Goal: Check status

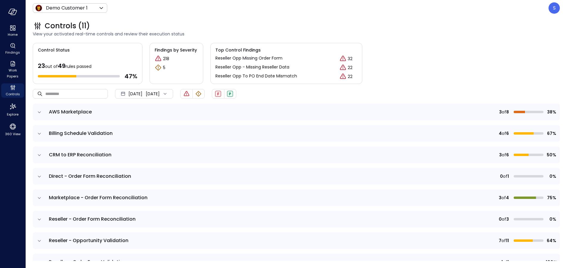
scroll to position [141, 0]
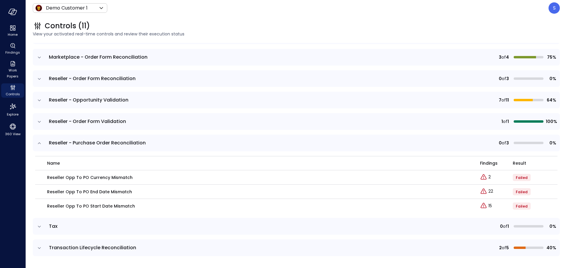
click at [39, 143] on icon "expand row" at bounding box center [39, 143] width 6 height 6
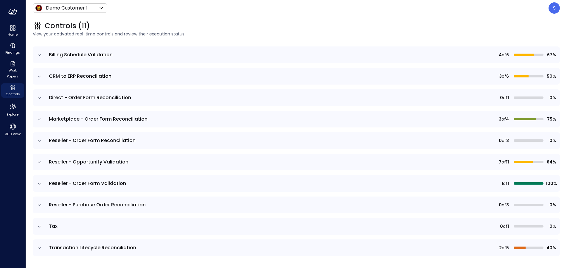
scroll to position [79, 0]
